Goal: Information Seeking & Learning: Learn about a topic

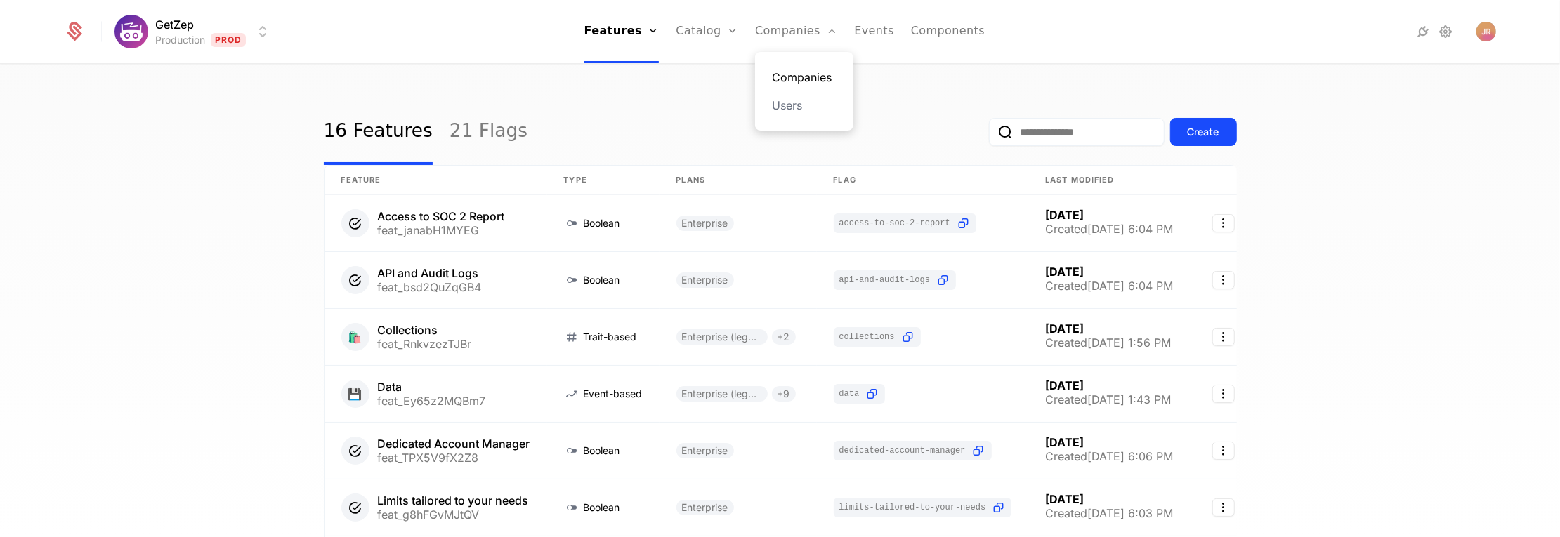
click at [792, 75] on link "Companies" at bounding box center [804, 77] width 65 height 17
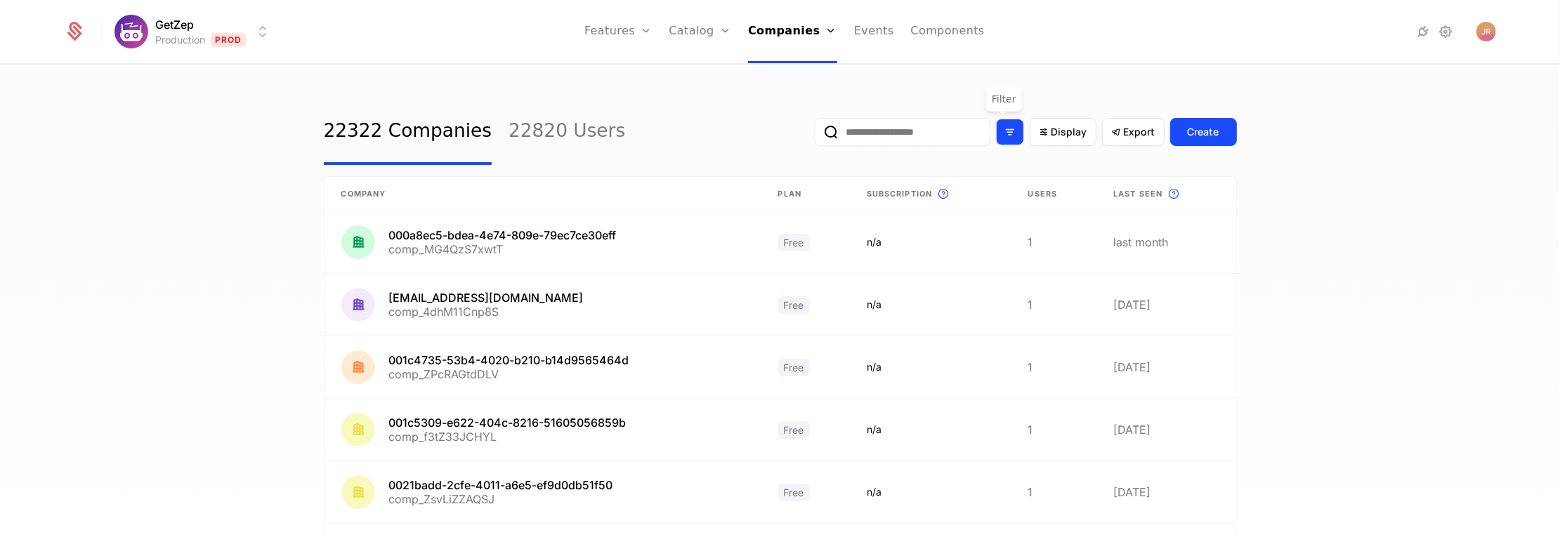
click at [1004, 133] on icon "Filter options" at bounding box center [1010, 132] width 13 height 13
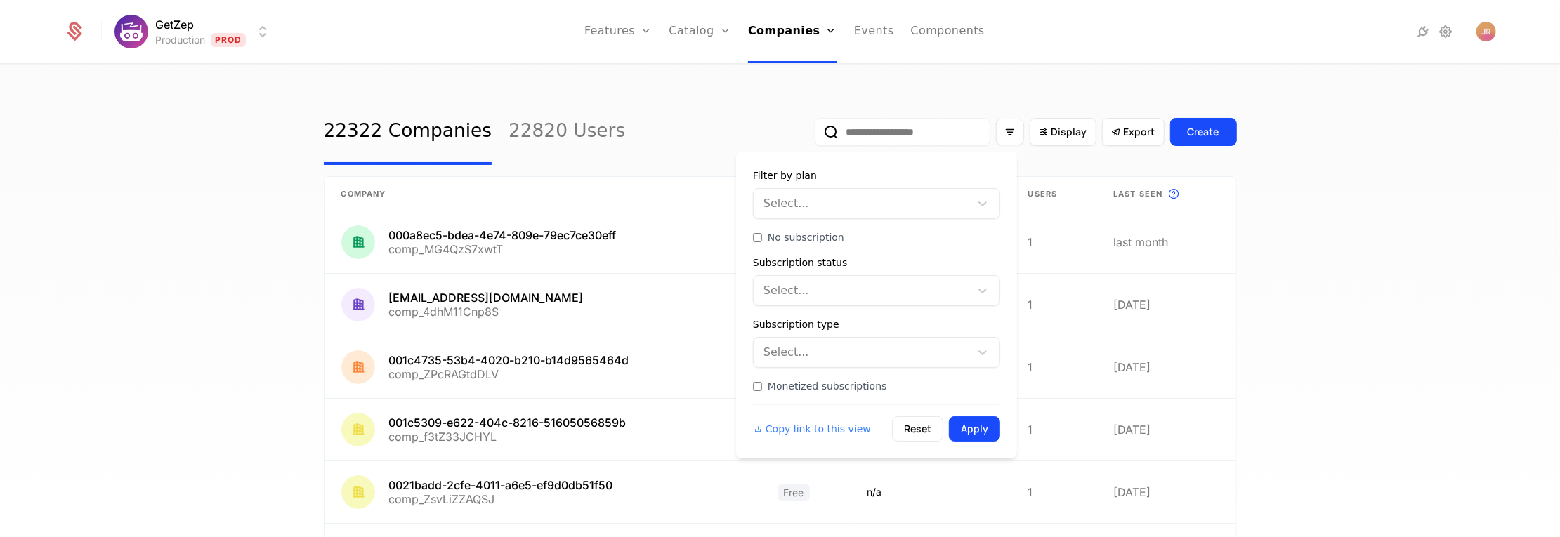
click at [959, 201] on div at bounding box center [863, 204] width 197 height 20
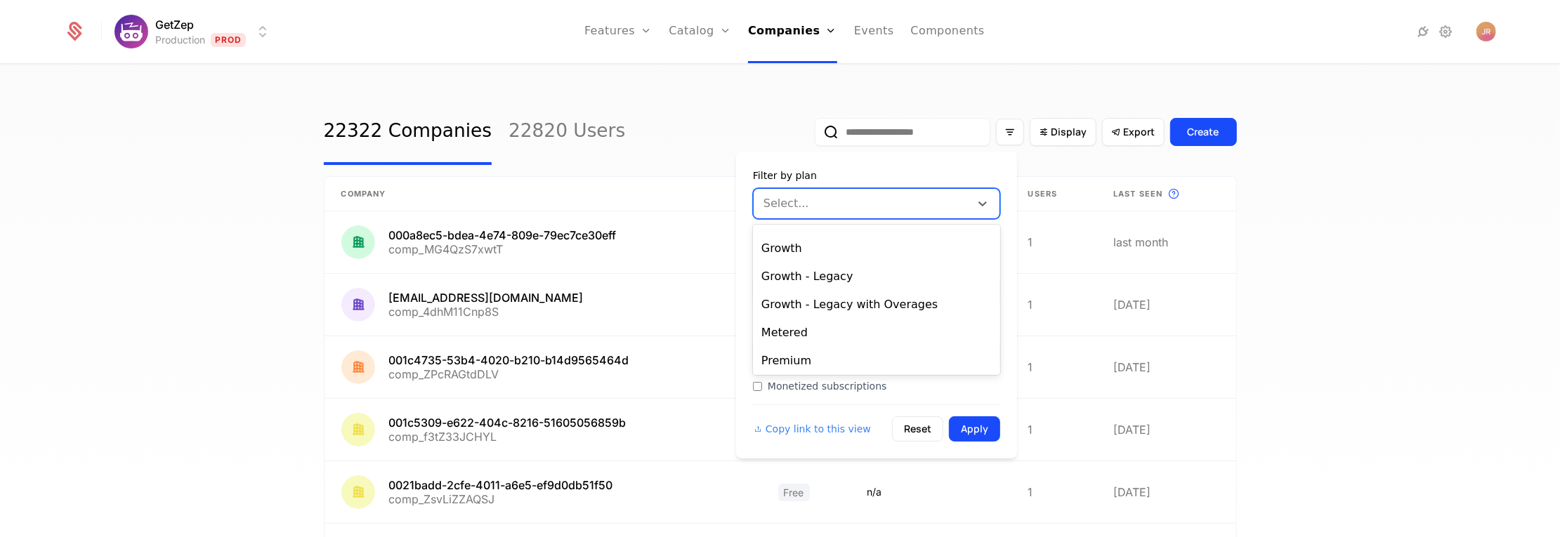
scroll to position [164, 0]
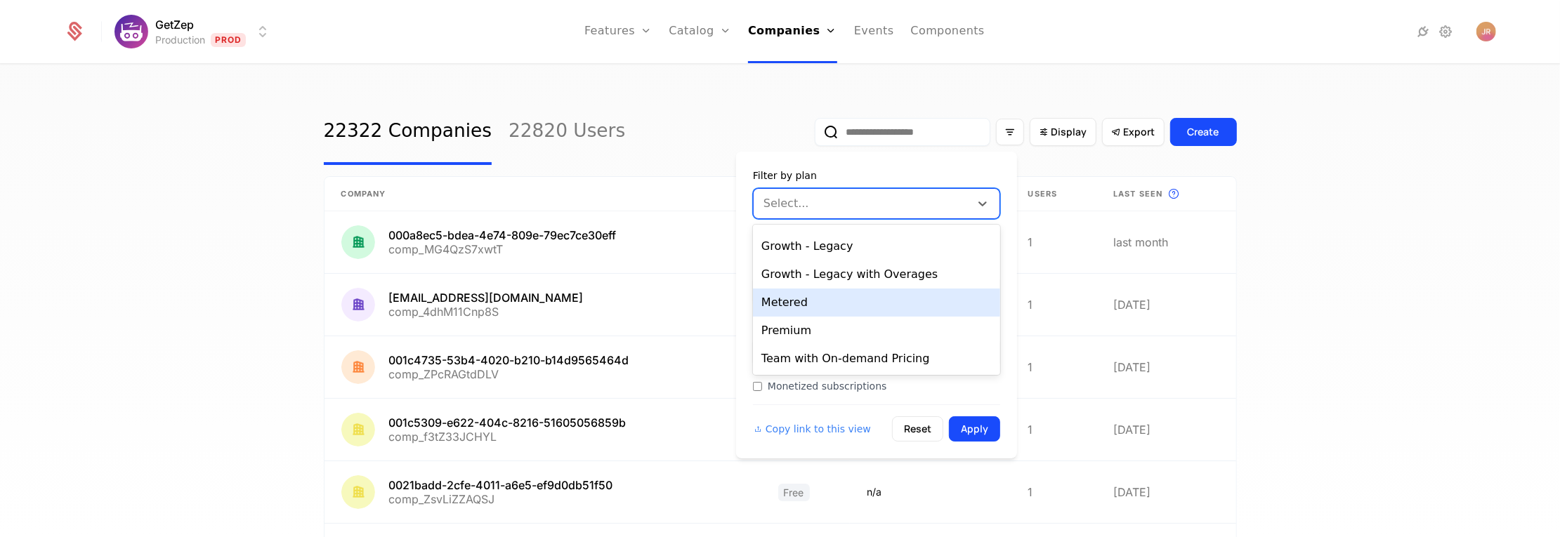
click at [846, 310] on div "Metered" at bounding box center [876, 303] width 247 height 28
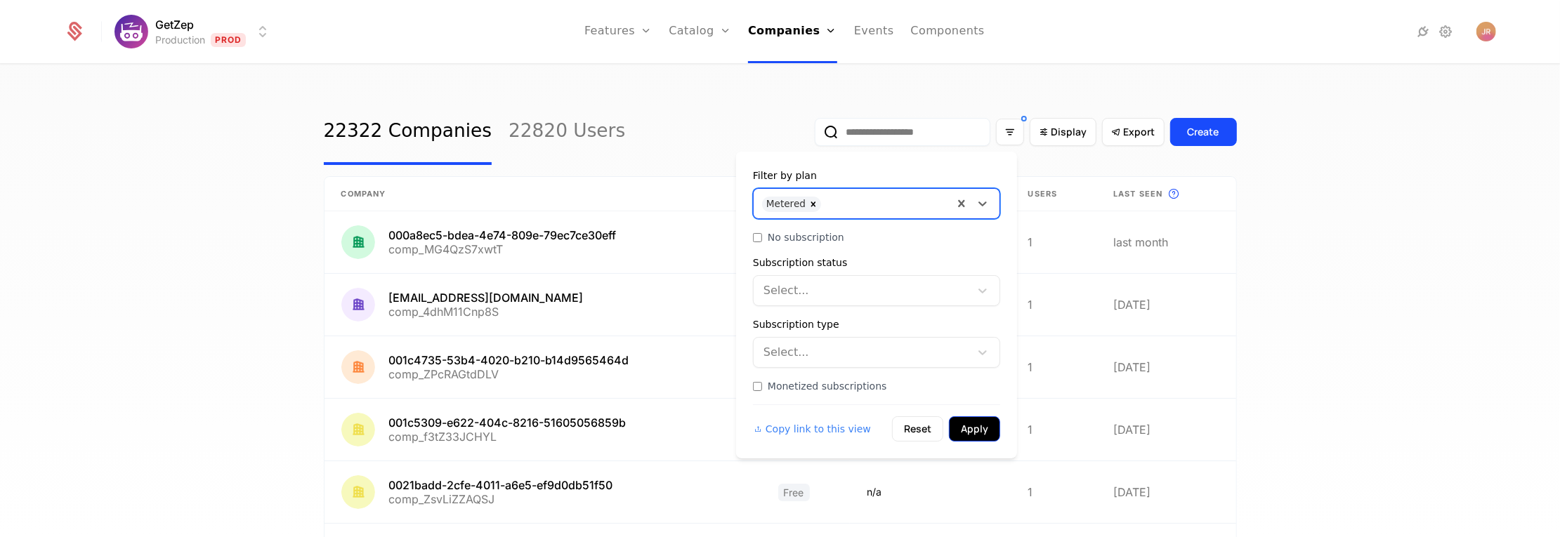
click at [975, 426] on button "Apply" at bounding box center [974, 429] width 51 height 25
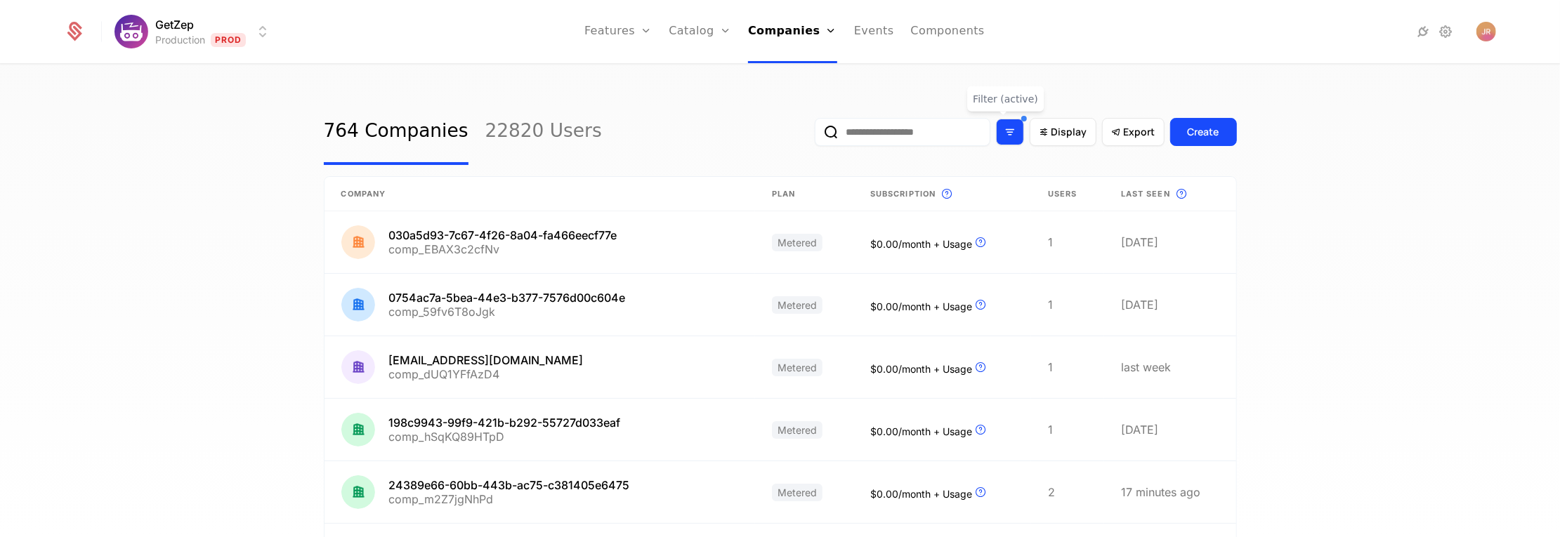
click at [1004, 133] on icon "Filter options" at bounding box center [1010, 132] width 13 height 13
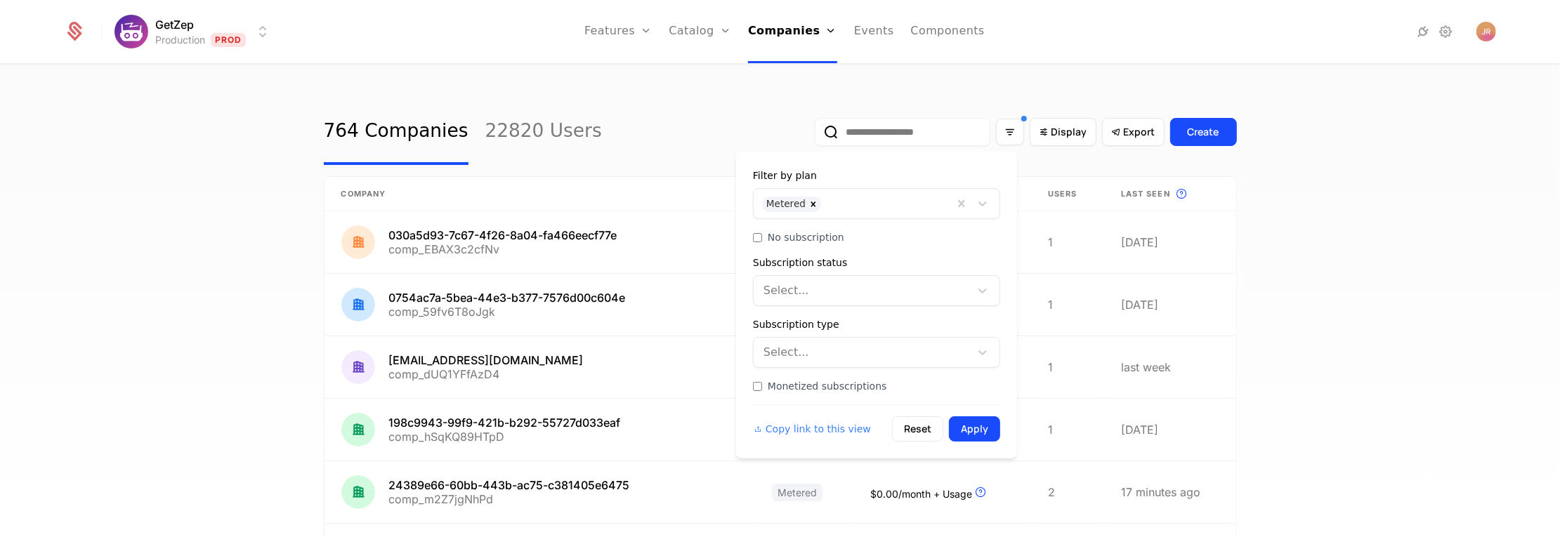
click at [991, 208] on div at bounding box center [982, 203] width 25 height 17
click at [811, 204] on icon "Remove Metered" at bounding box center [813, 204] width 5 height 5
click at [992, 202] on div at bounding box center [982, 203] width 25 height 17
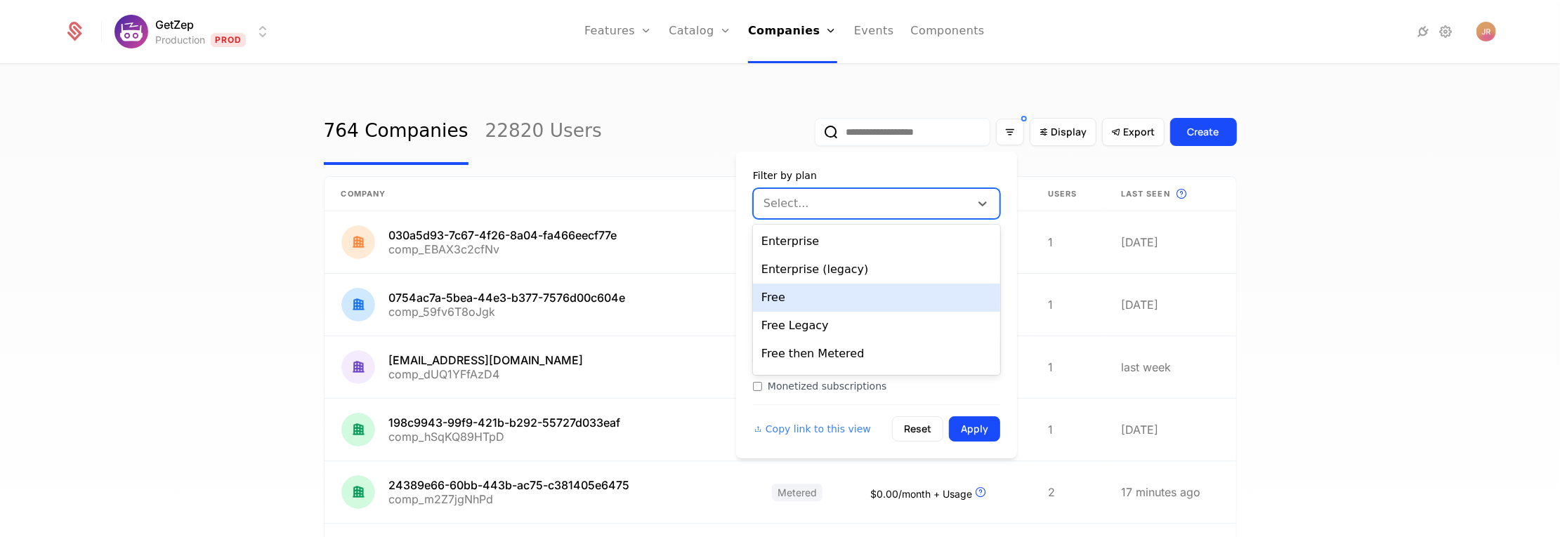
click at [602, 104] on div "764 Companies 22820 Users Display Export Create" at bounding box center [780, 132] width 913 height 66
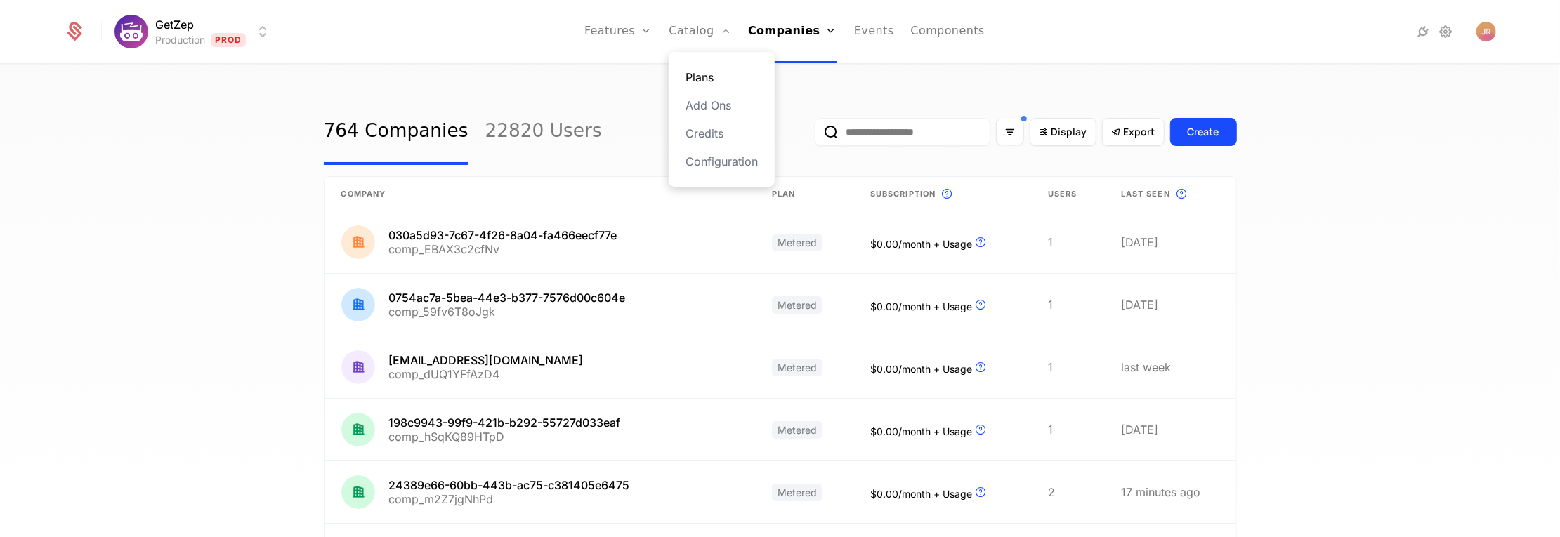
click at [708, 73] on link "Plans" at bounding box center [722, 77] width 72 height 17
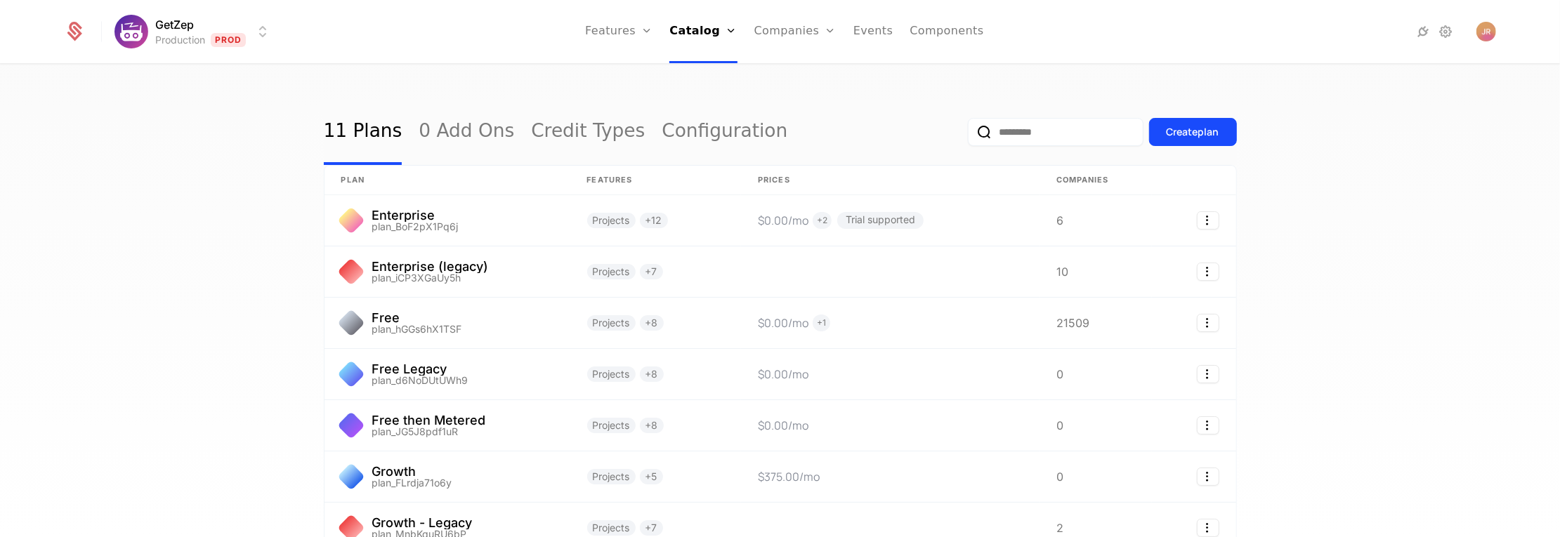
click at [1534, 105] on div "11 Plans 0 Add Ons Credit Types Configuration Create plan plan Features Prices …" at bounding box center [780, 305] width 1560 height 480
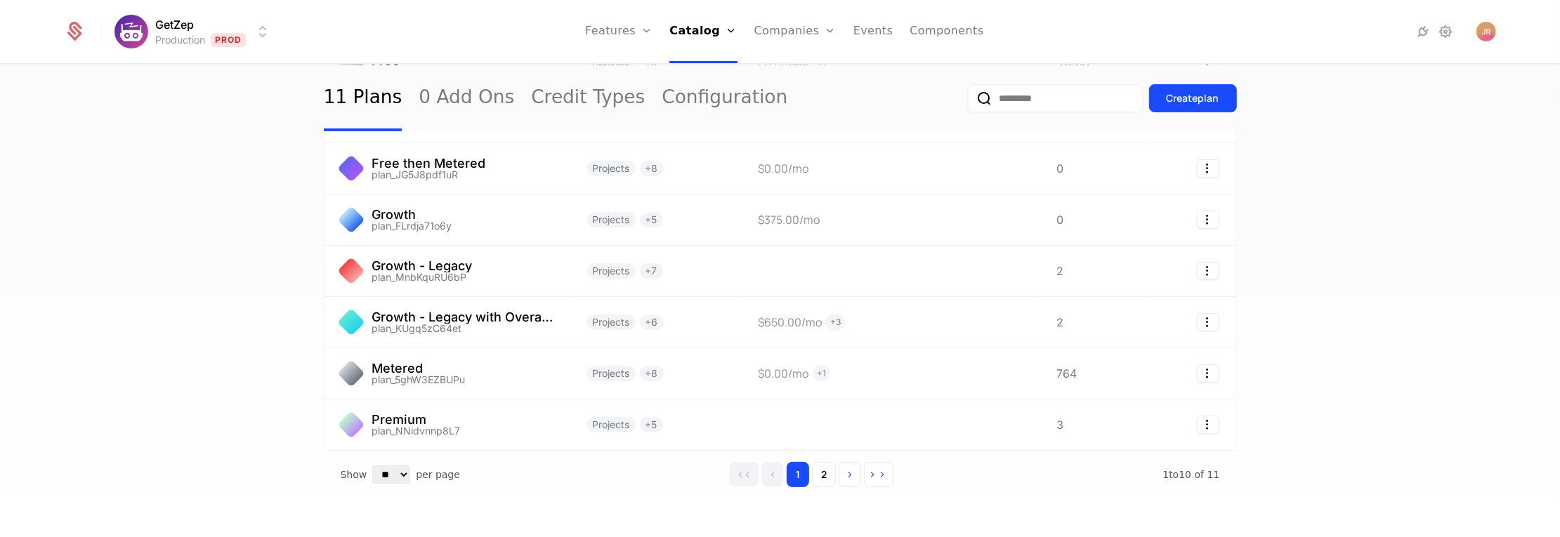
scroll to position [291, 0]
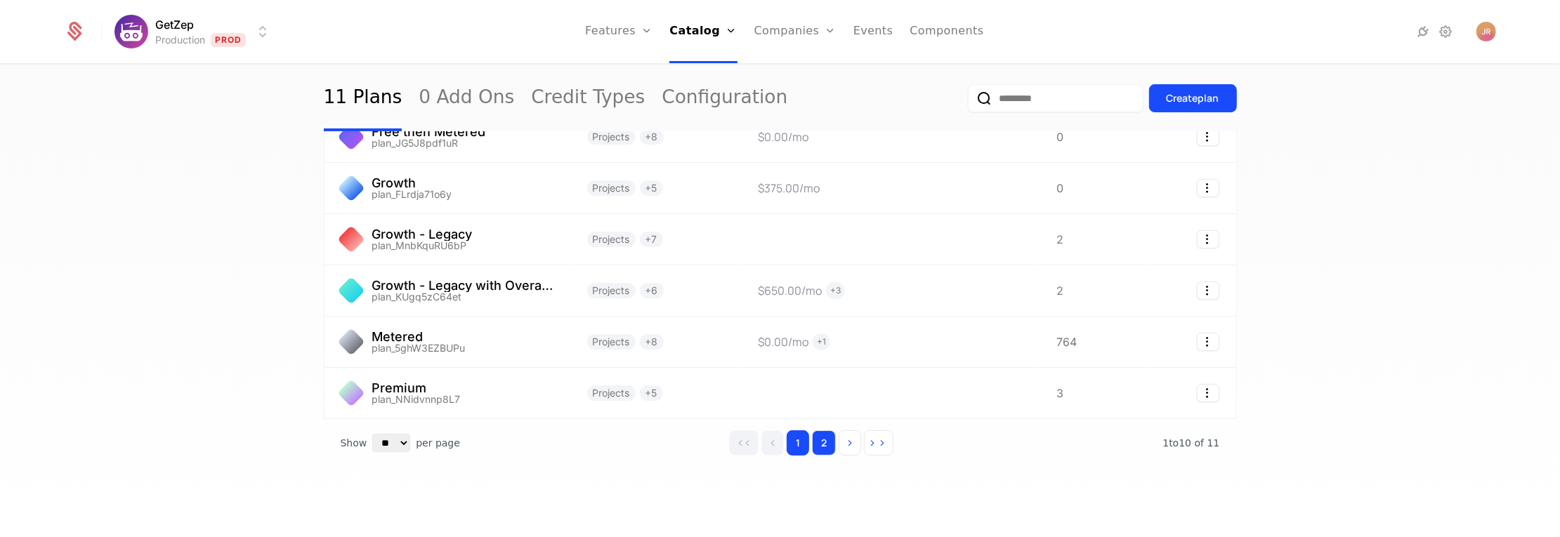
click at [818, 446] on button "2" at bounding box center [824, 443] width 24 height 25
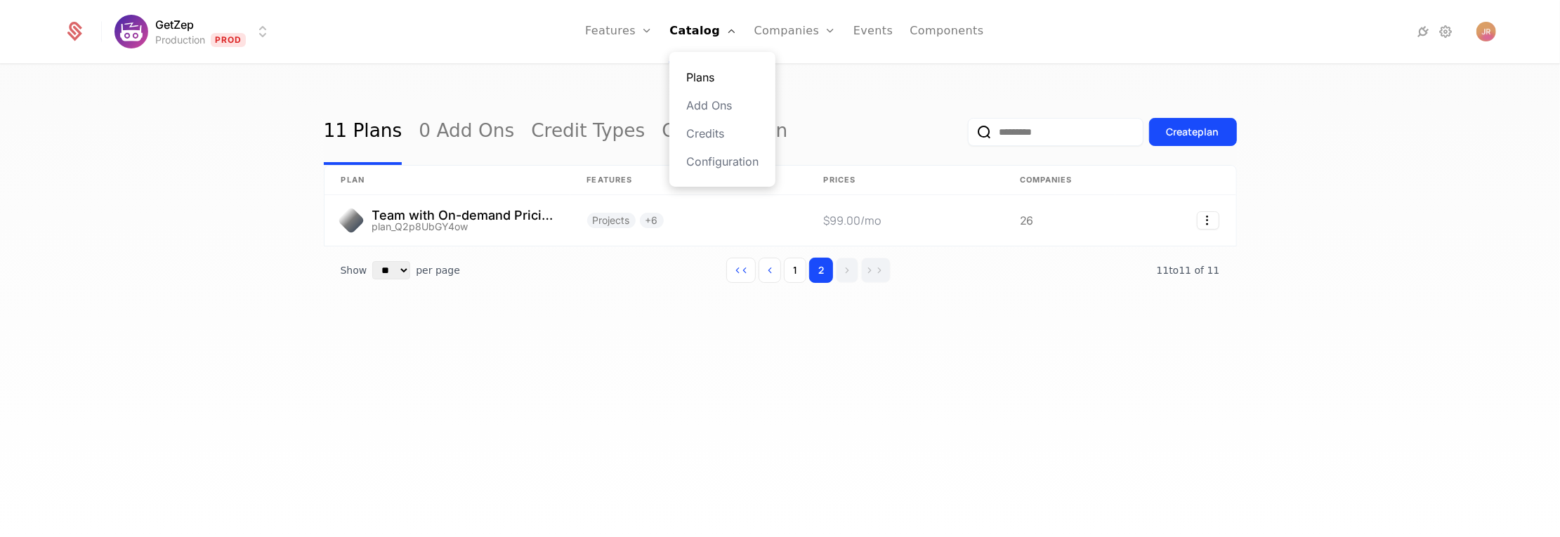
click at [720, 82] on link "Plans" at bounding box center [722, 77] width 72 height 17
click at [796, 78] on link "Companies" at bounding box center [803, 77] width 65 height 17
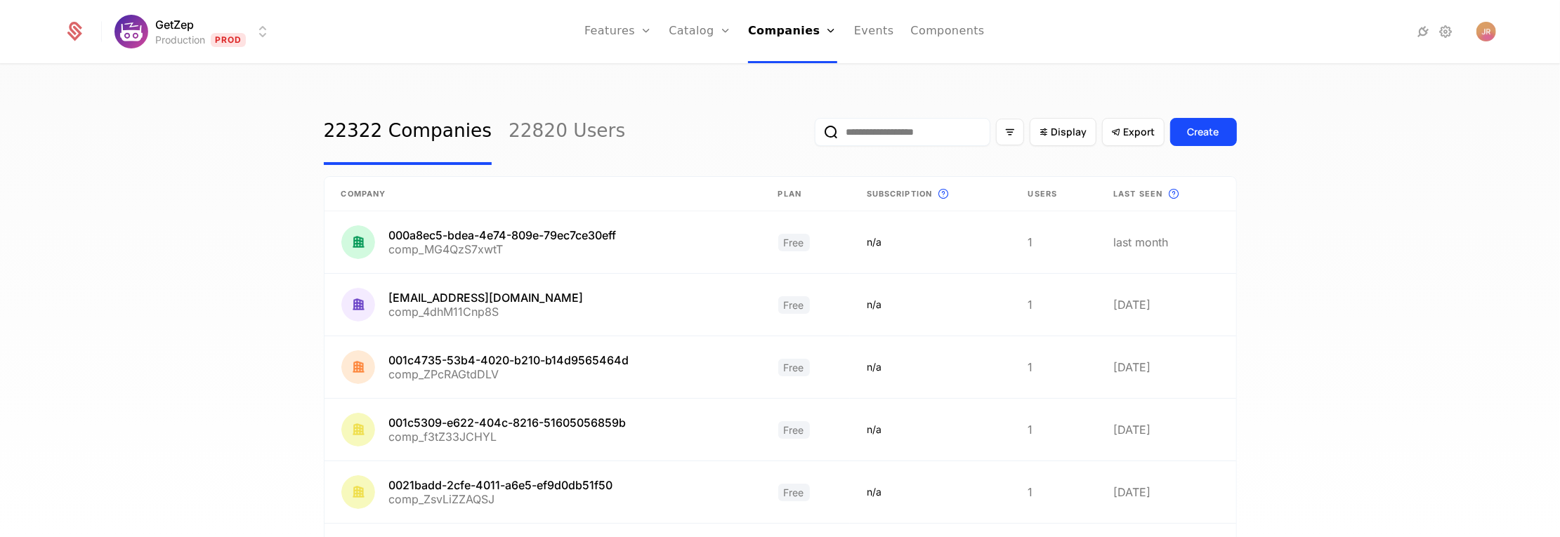
click at [1016, 131] on div "Filter options" at bounding box center [1010, 132] width 28 height 27
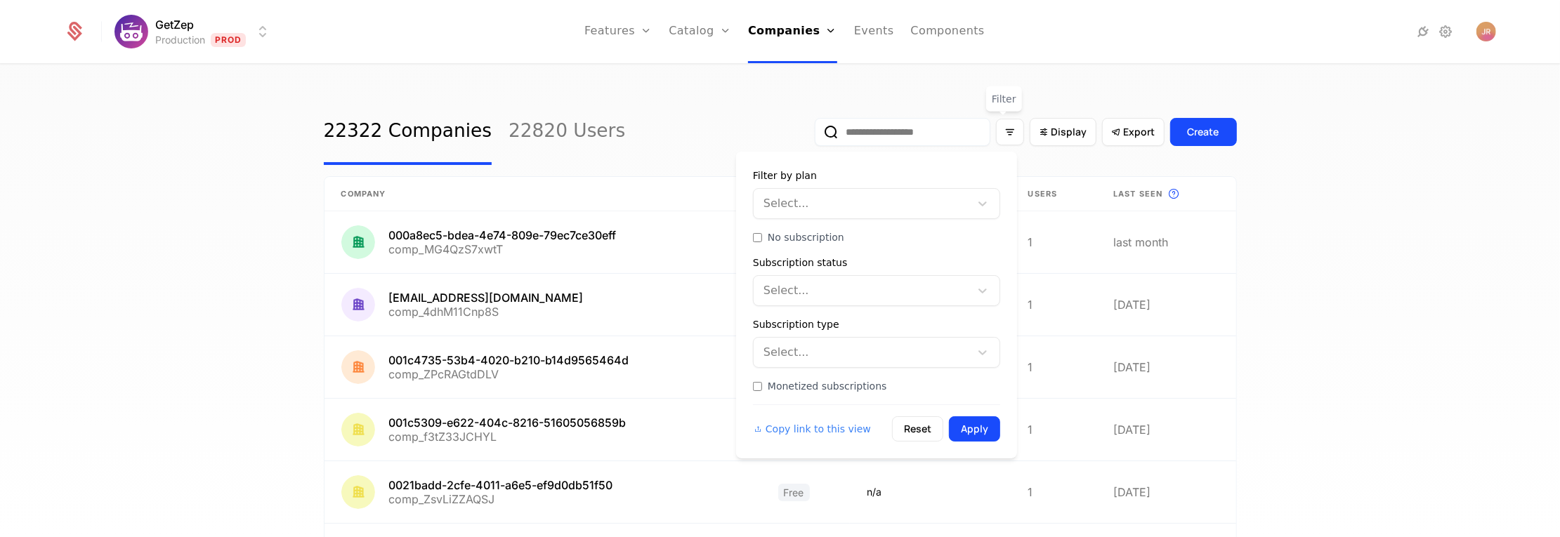
click at [945, 197] on div at bounding box center [863, 204] width 197 height 20
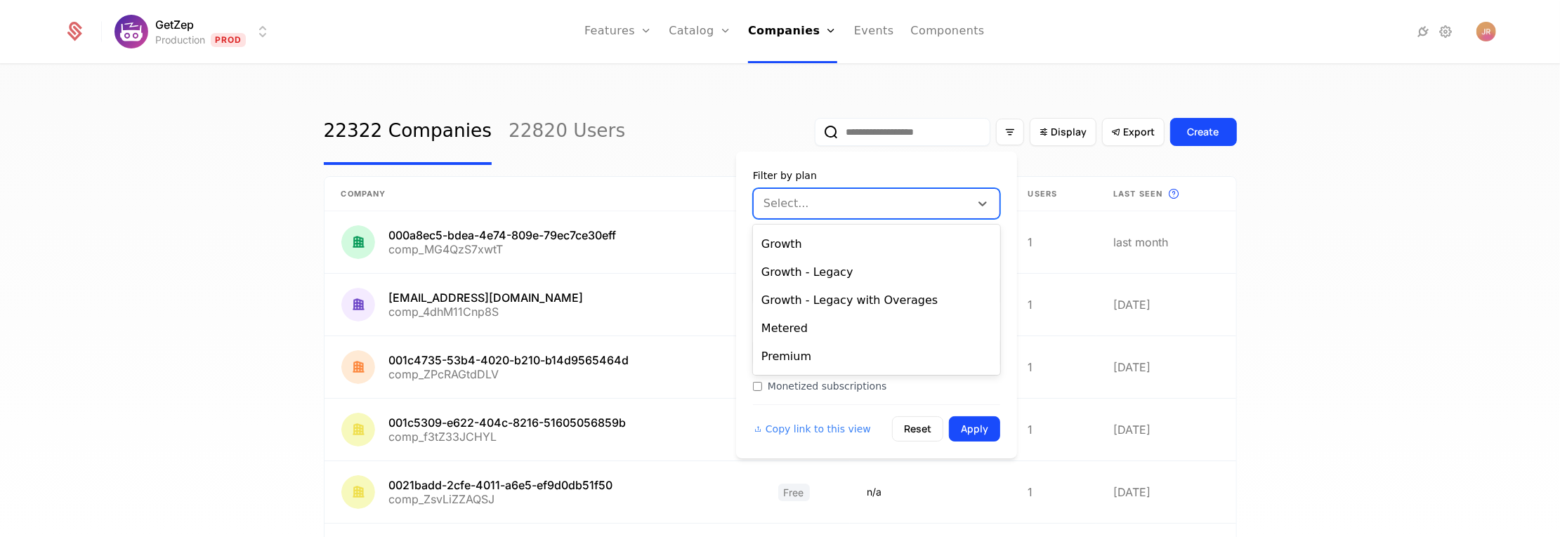
scroll to position [164, 0]
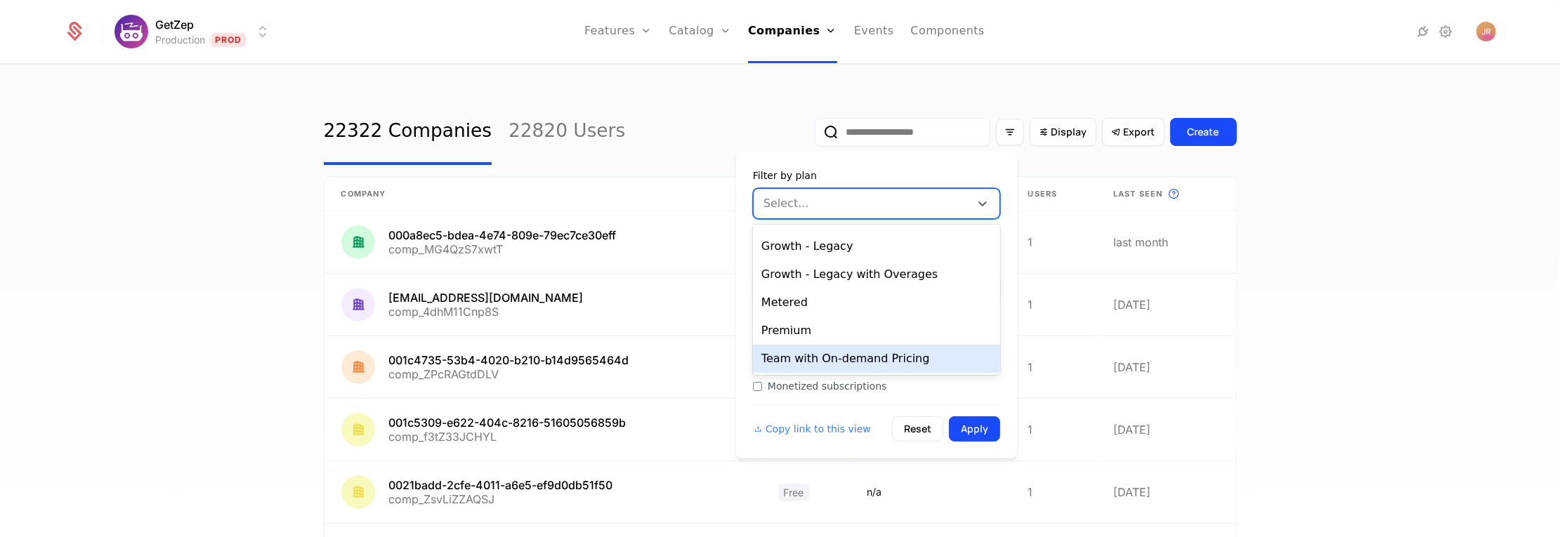
click at [878, 356] on div "Team with On-demand Pricing" at bounding box center [876, 359] width 247 height 28
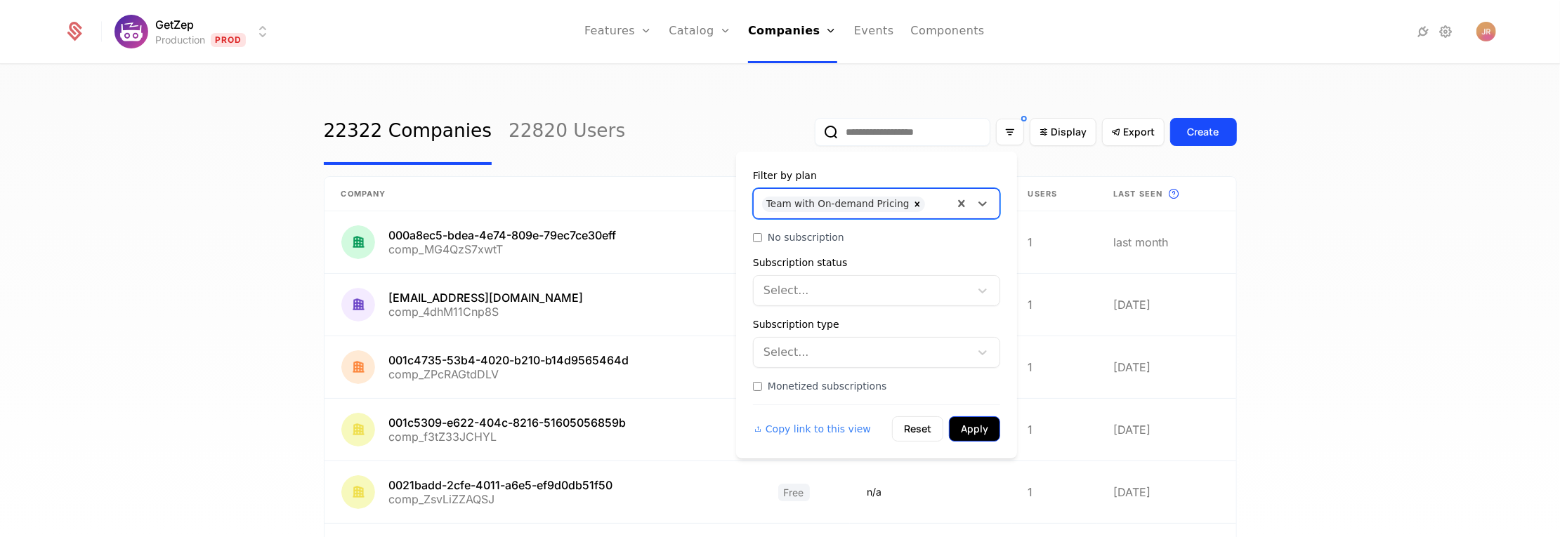
click at [974, 420] on button "Apply" at bounding box center [974, 429] width 51 height 25
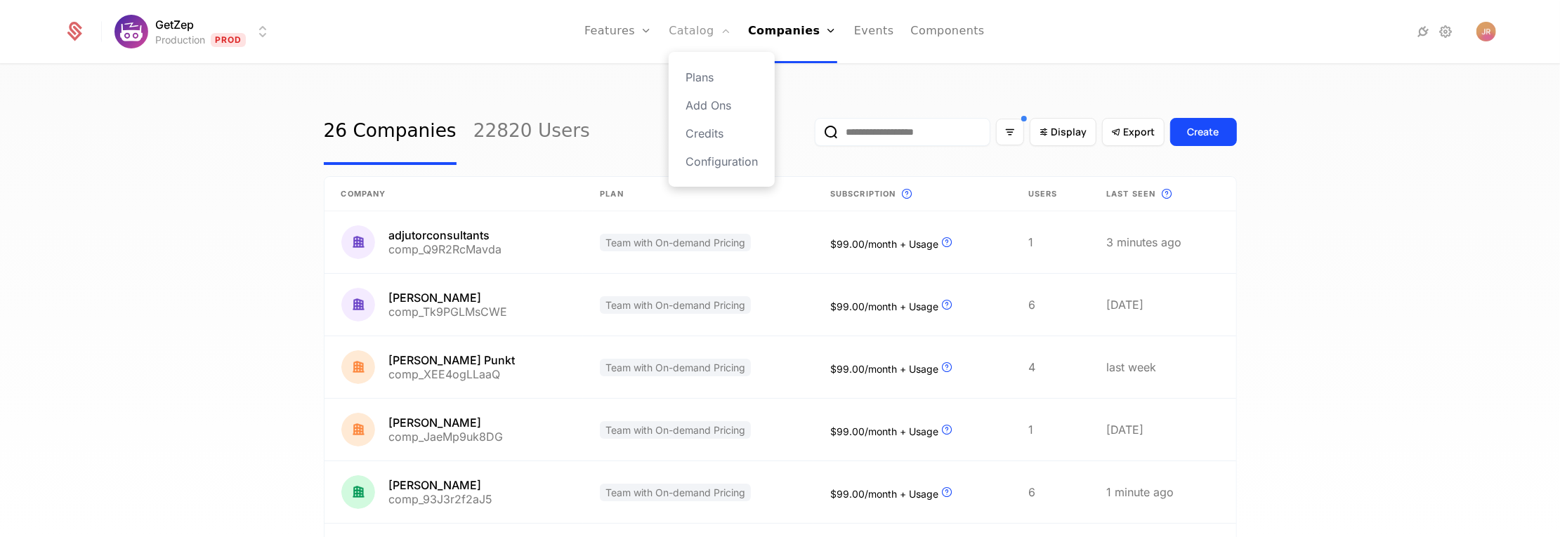
click at [707, 17] on link "Catalog" at bounding box center [700, 31] width 63 height 63
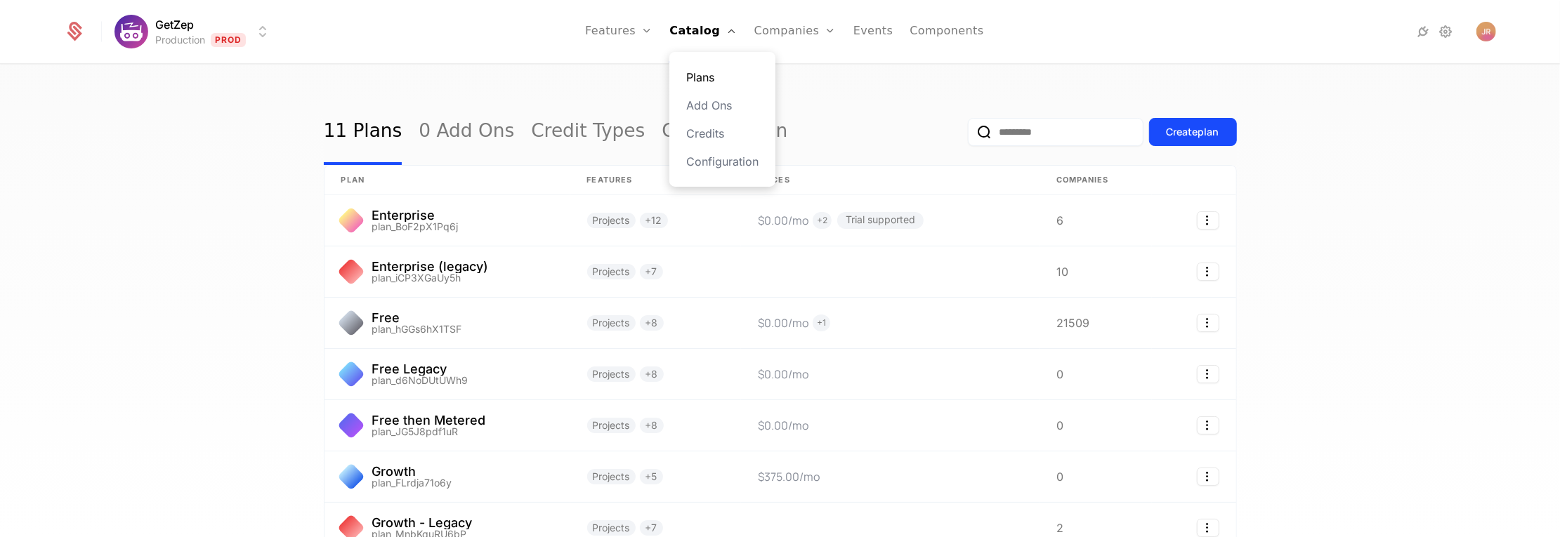
click at [724, 78] on link "Plans" at bounding box center [722, 77] width 72 height 17
click at [1231, 249] on div "11 Plans 0 Add Ons Credit Types Configuration Create plan plan Features Prices …" at bounding box center [780, 305] width 1560 height 480
click at [1418, 181] on div "11 Plans 0 Add Ons Credit Types Configuration Create plan plan Features Prices …" at bounding box center [780, 305] width 1560 height 480
click at [787, 30] on link "Companies" at bounding box center [795, 31] width 82 height 63
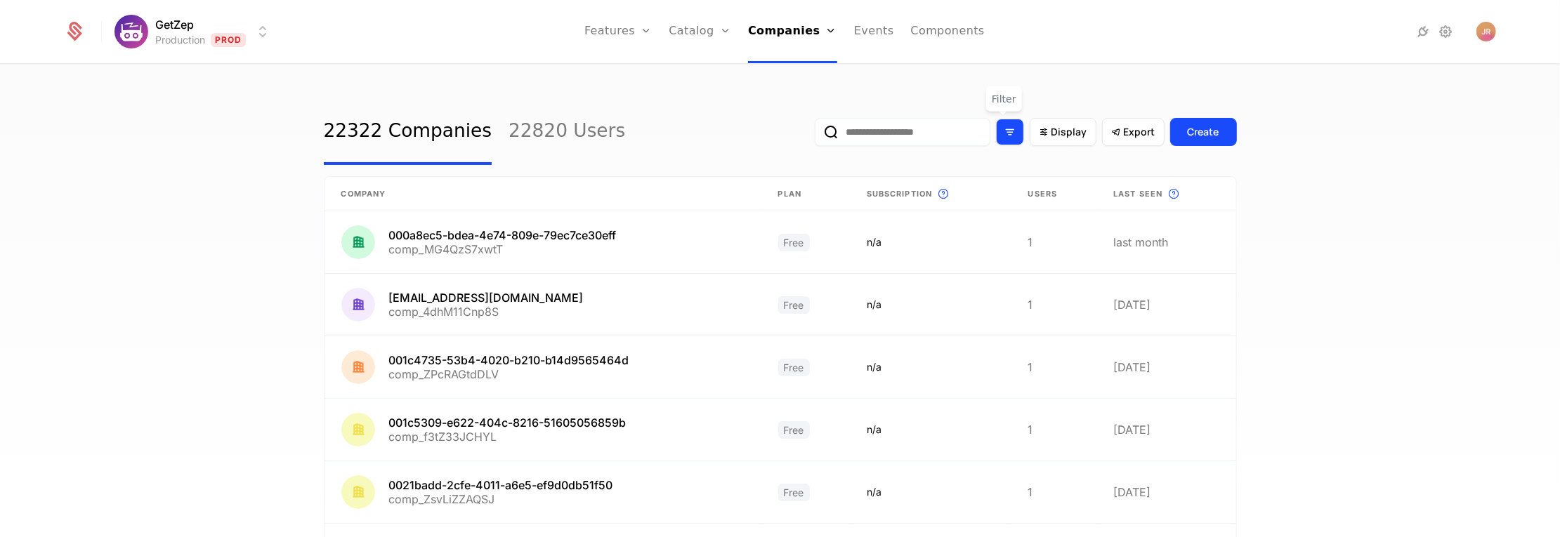
click at [1009, 134] on icon "Filter options" at bounding box center [1010, 132] width 13 height 13
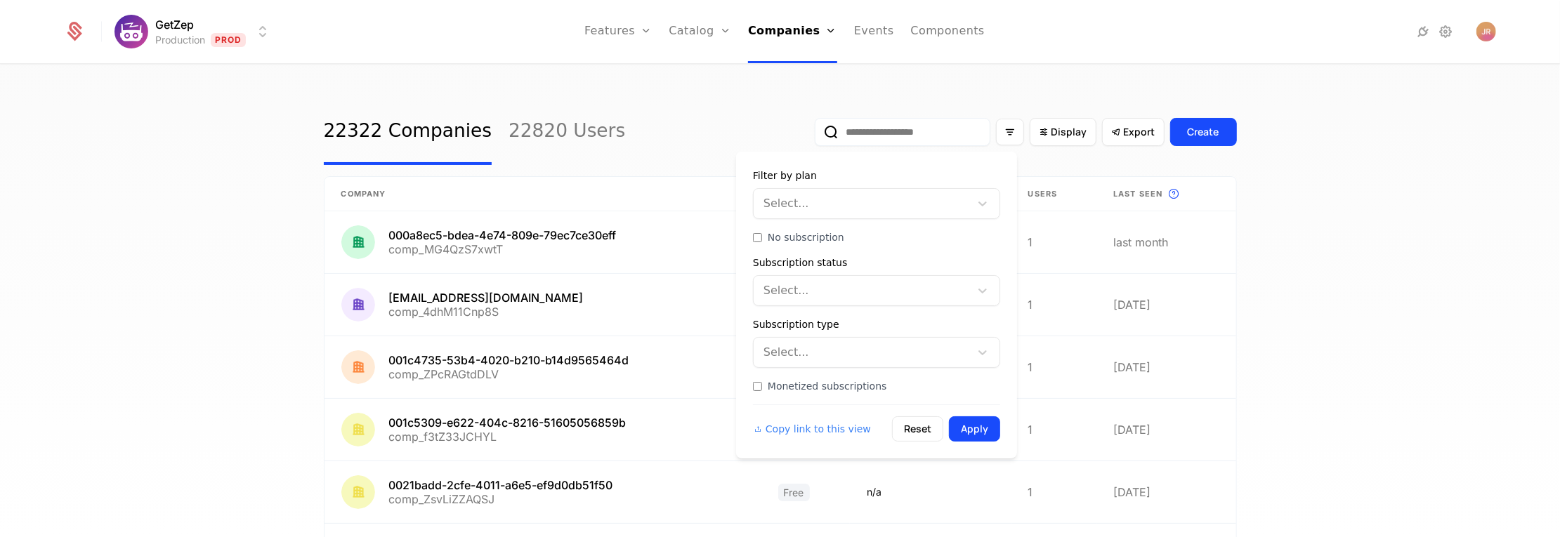
click at [964, 199] on div "Select..." at bounding box center [862, 203] width 216 height 25
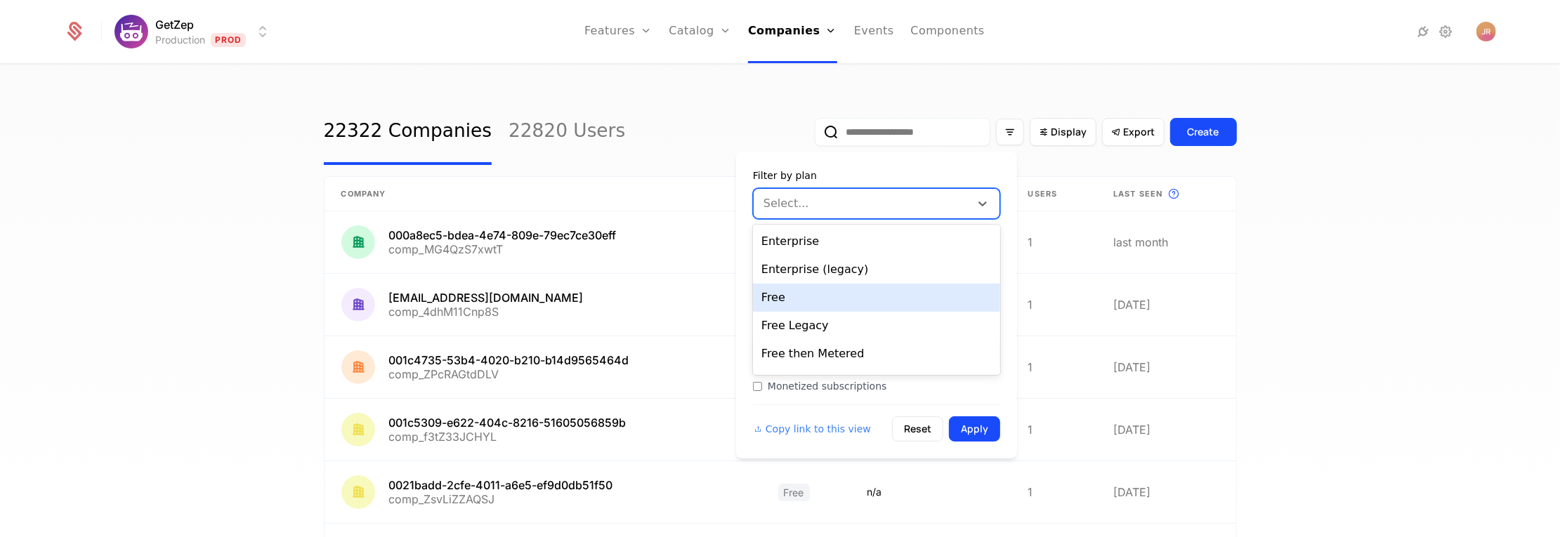
click at [889, 307] on div "Free" at bounding box center [876, 298] width 247 height 28
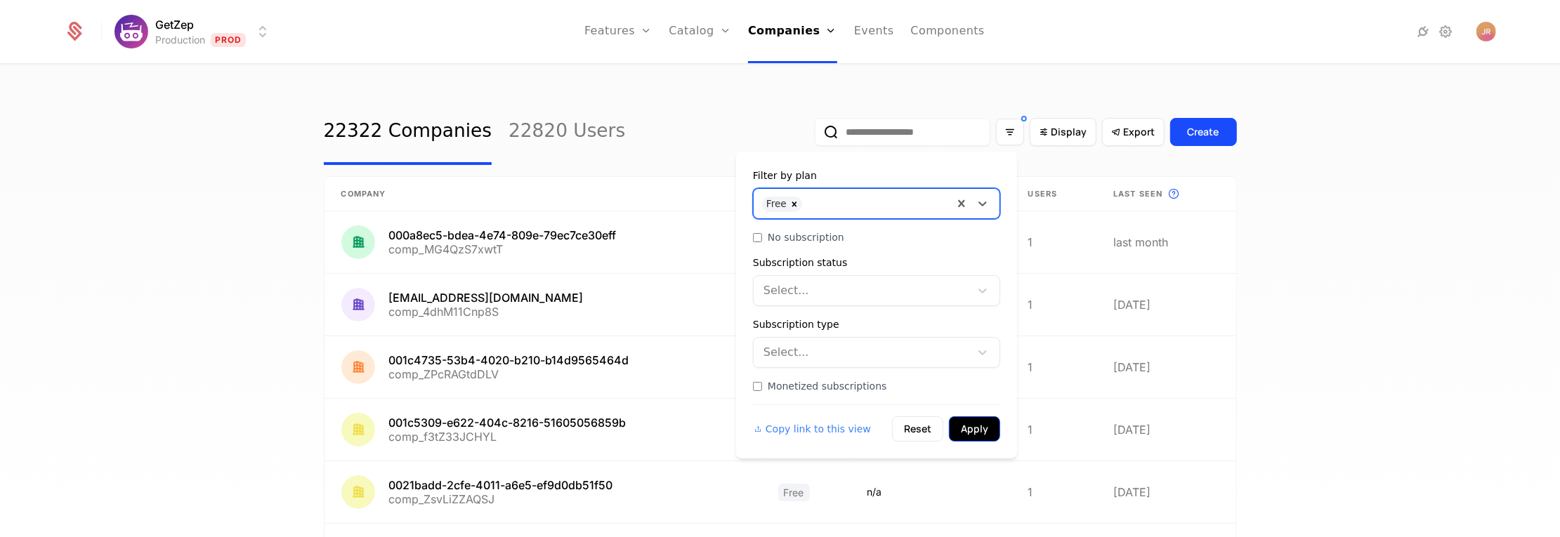
click at [982, 428] on button "Apply" at bounding box center [974, 429] width 51 height 25
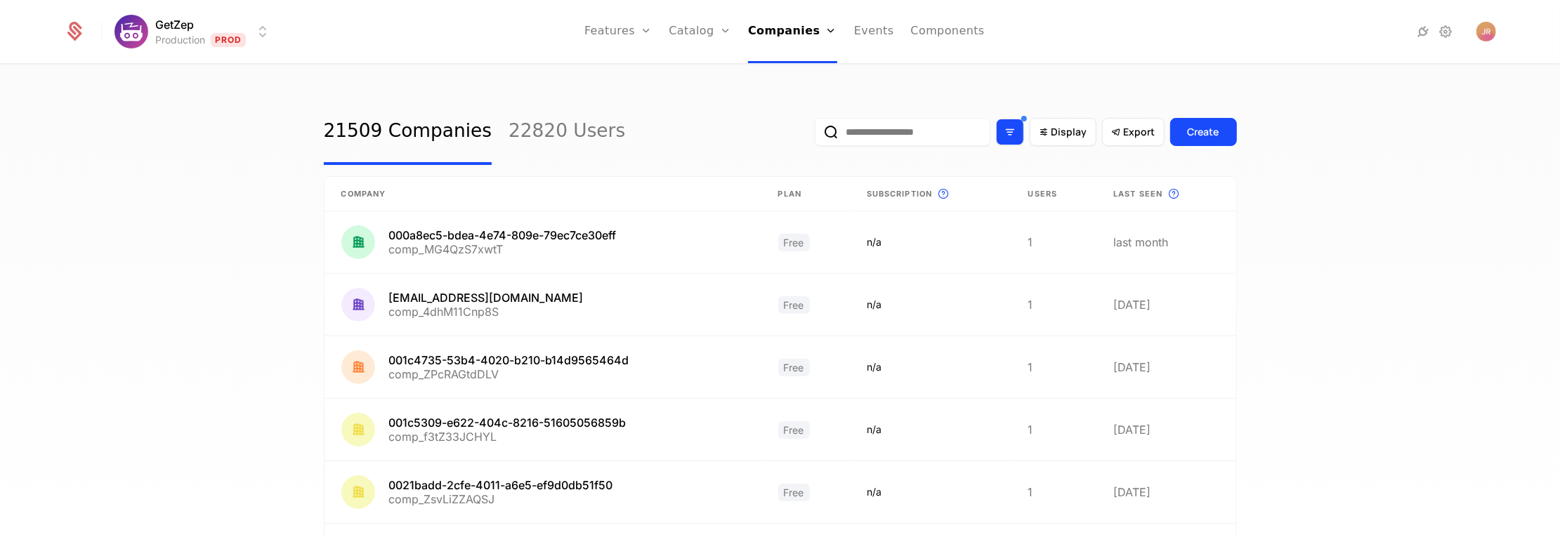
click at [1005, 127] on icon "Filter options" at bounding box center [1010, 132] width 13 height 13
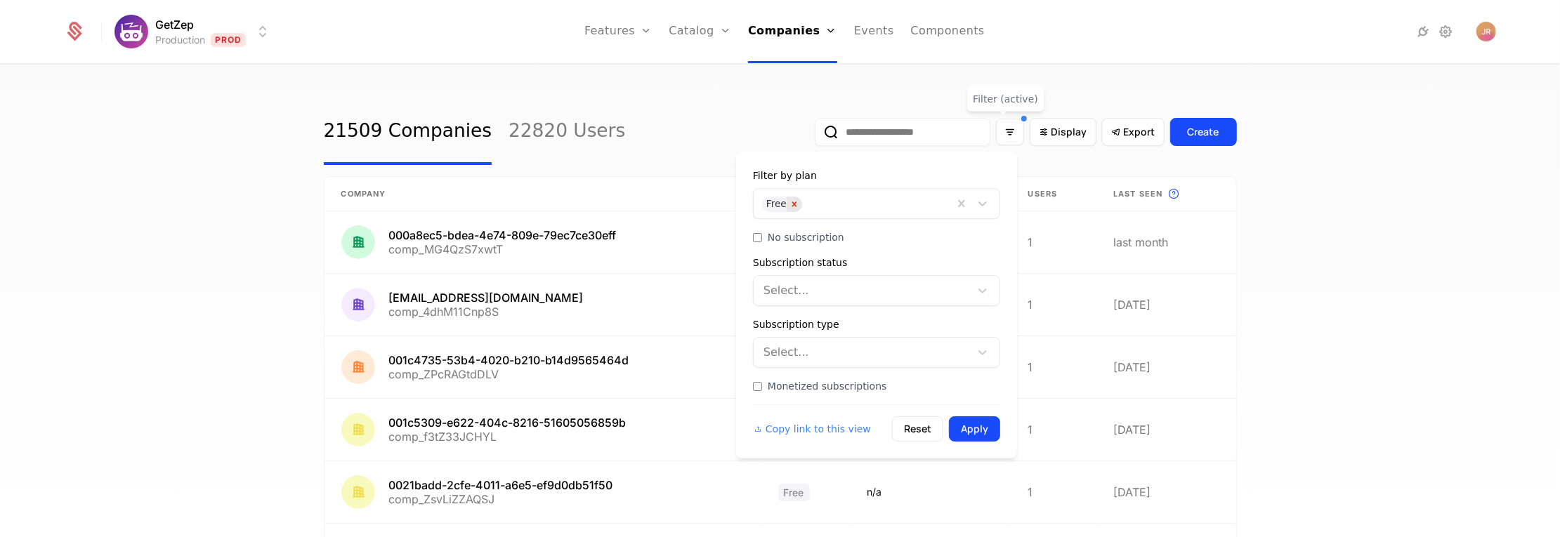
click at [798, 210] on div "Remove Free" at bounding box center [794, 204] width 15 height 15
click at [988, 202] on icon at bounding box center [983, 204] width 14 height 14
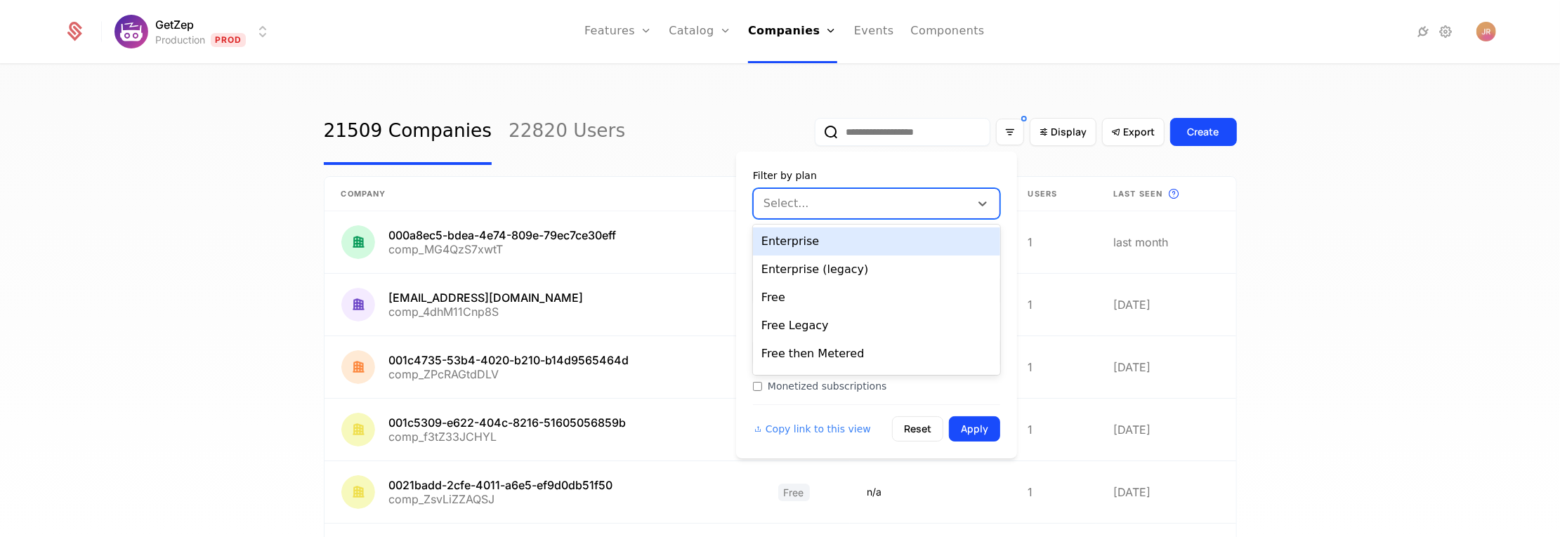
click at [904, 240] on div "Enterprise" at bounding box center [876, 242] width 247 height 28
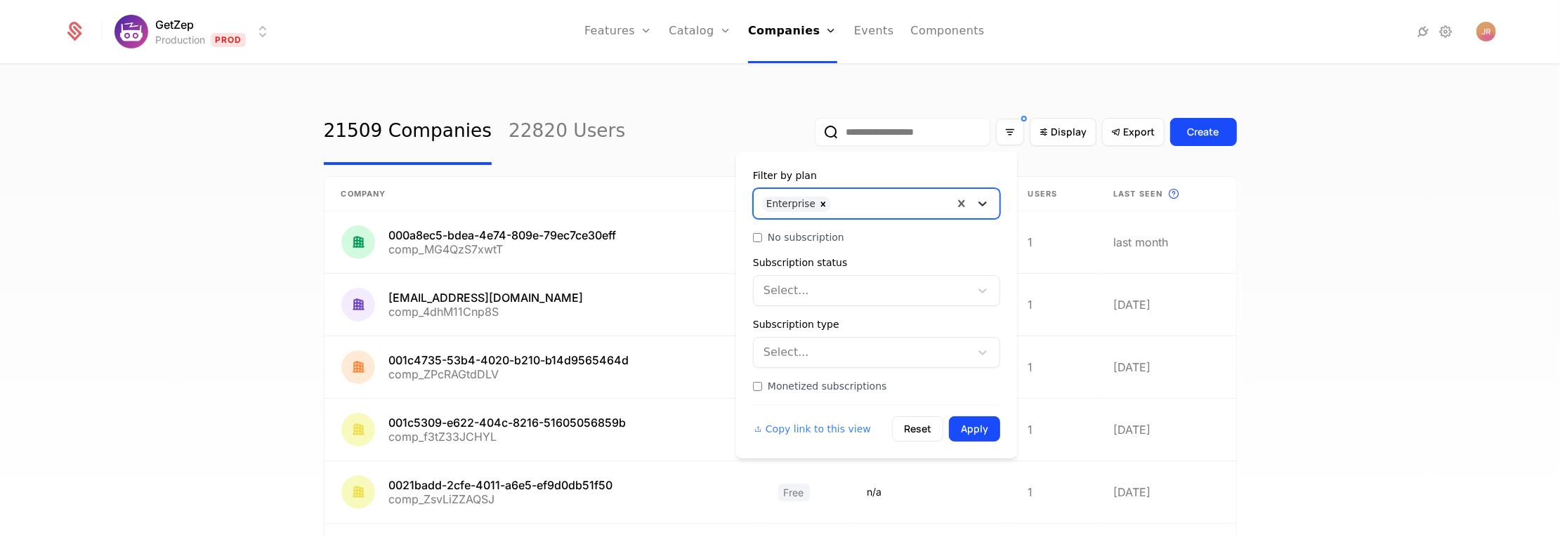
click at [988, 208] on icon at bounding box center [983, 204] width 14 height 14
click at [883, 249] on div "Enterprise (legacy)" at bounding box center [876, 242] width 247 height 28
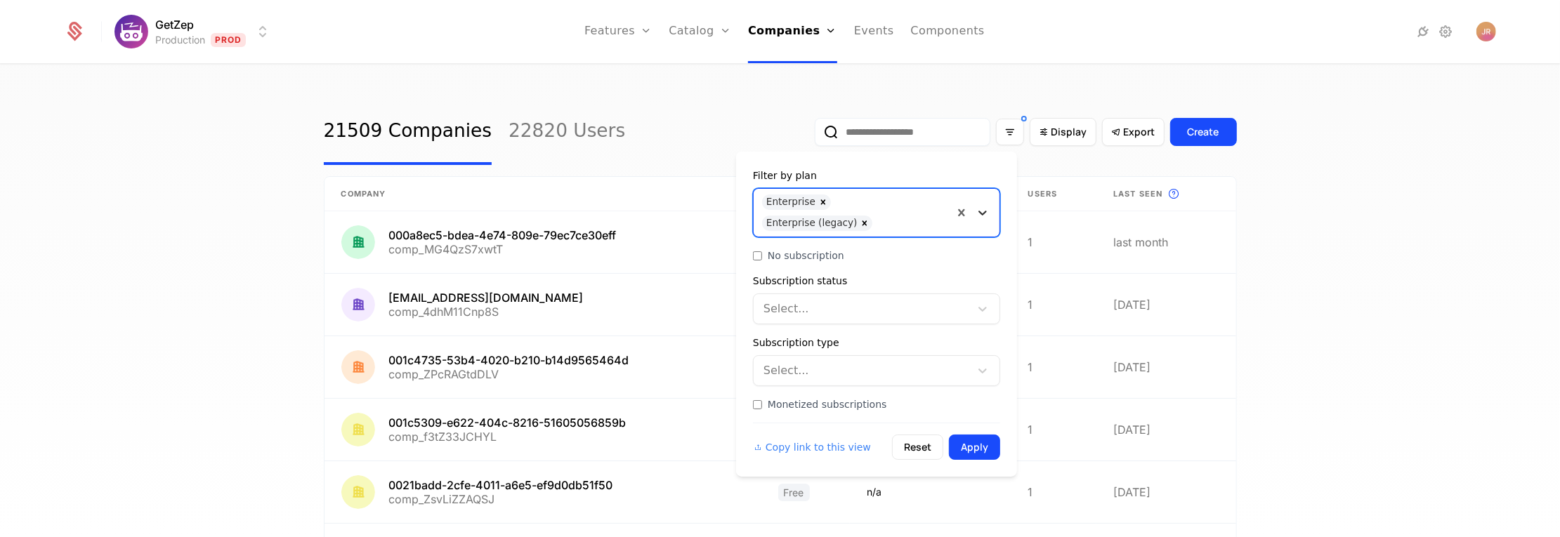
click at [987, 221] on div at bounding box center [982, 212] width 25 height 17
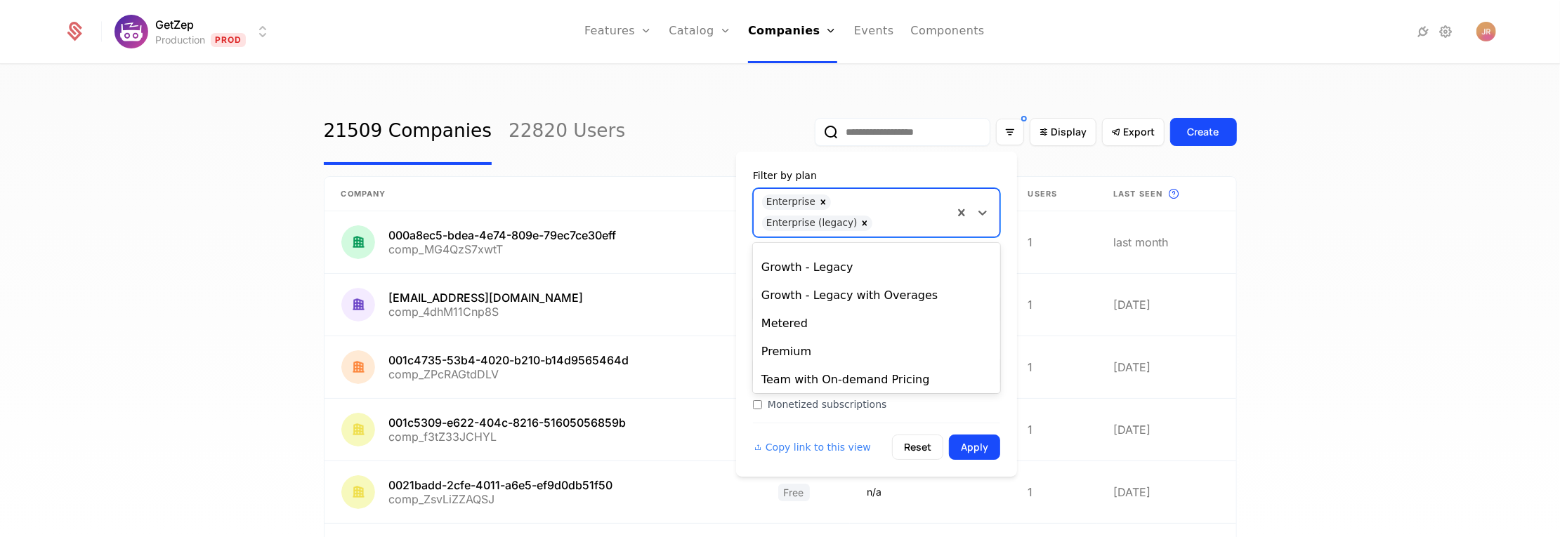
scroll to position [107, 0]
click at [970, 452] on button "Apply" at bounding box center [974, 447] width 51 height 25
